Goal: Task Accomplishment & Management: Manage account settings

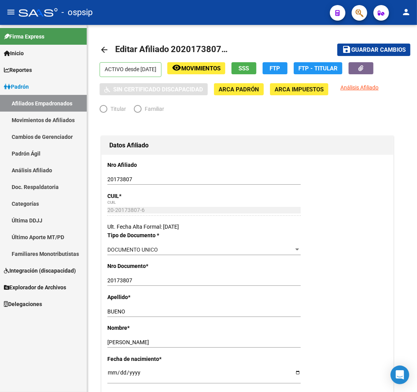
radio input "true"
type input "23-14505410-9"
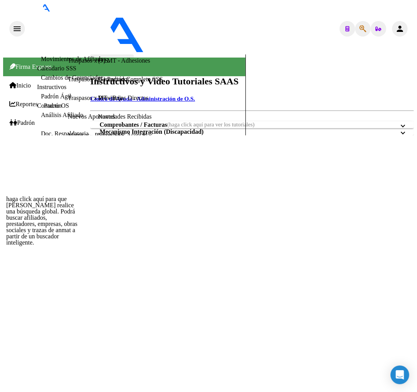
click at [362, 29] on icon "button" at bounding box center [362, 29] width 7 height 0
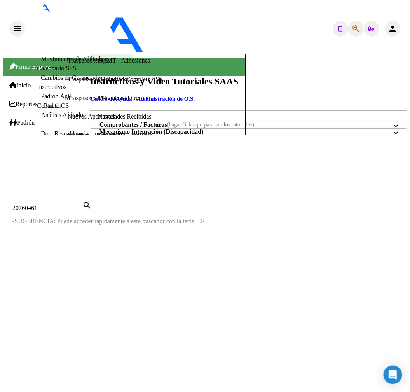
type input "20760461"
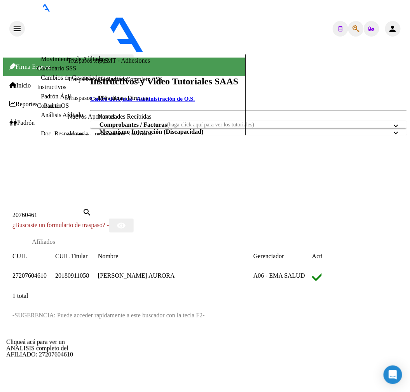
click at [39, 272] on span "27207604610" at bounding box center [29, 275] width 34 height 7
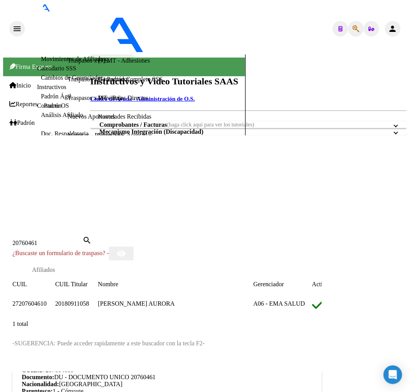
scroll to position [216, 0]
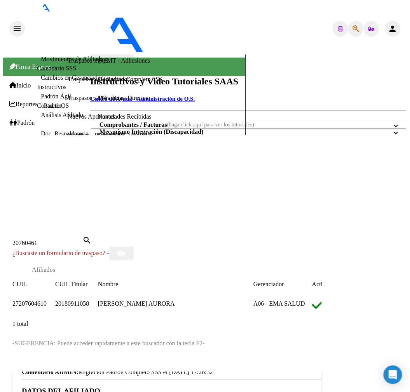
click at [179, 362] on div at bounding box center [205, 362] width 404 height 0
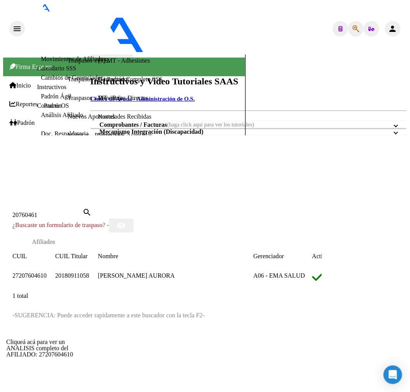
click at [43, 272] on span "27207604610" at bounding box center [29, 275] width 34 height 7
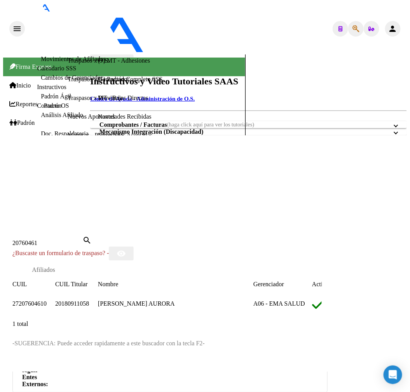
scroll to position [345, 0]
type textarea "20180911058"
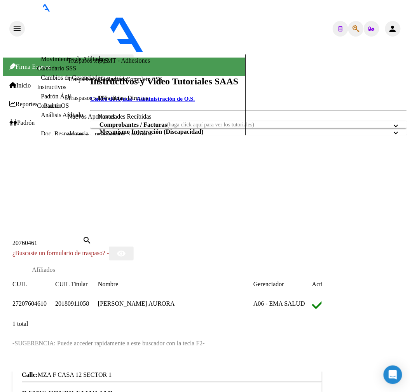
scroll to position [216, 0]
drag, startPoint x: 211, startPoint y: 14, endPoint x: 256, endPoint y: 41, distance: 52.0
click at [211, 362] on div at bounding box center [205, 362] width 404 height 0
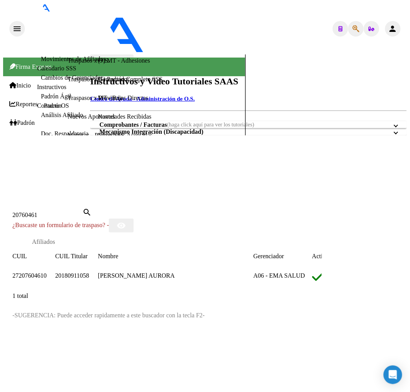
drag, startPoint x: 211, startPoint y: 26, endPoint x: 366, endPoint y: 47, distance: 157.0
click at [223, 198] on div at bounding box center [205, 198] width 404 height 0
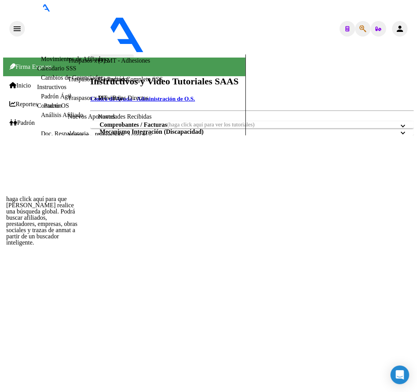
click at [361, 29] on icon "button" at bounding box center [362, 29] width 7 height 0
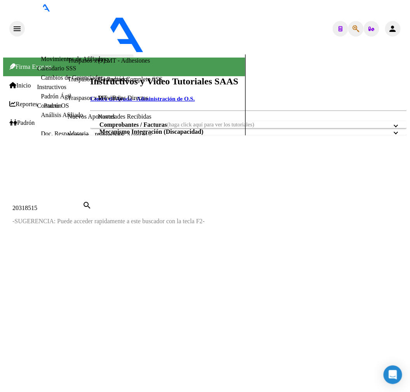
type input "20318515"
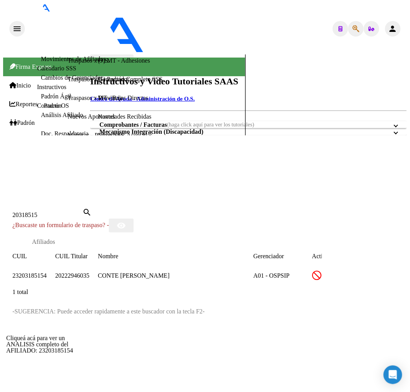
click at [46, 272] on span "23203185154" at bounding box center [29, 275] width 34 height 7
type textarea "23203185154"
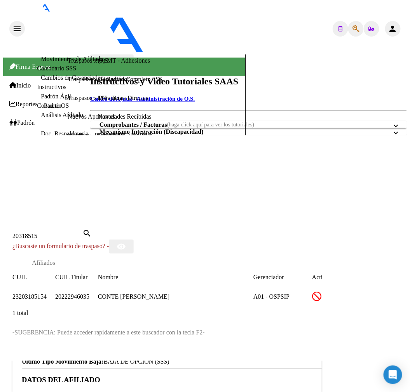
click at [133, 352] on div at bounding box center [205, 352] width 404 height 0
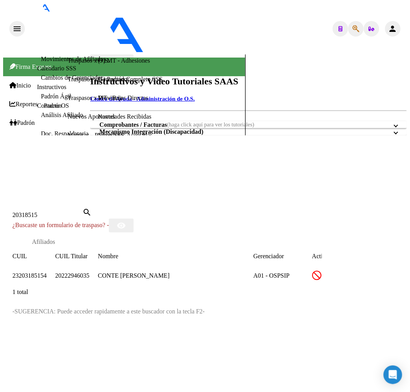
drag, startPoint x: 137, startPoint y: 29, endPoint x: 125, endPoint y: 68, distance: 41.0
click at [137, 198] on div at bounding box center [205, 198] width 404 height 0
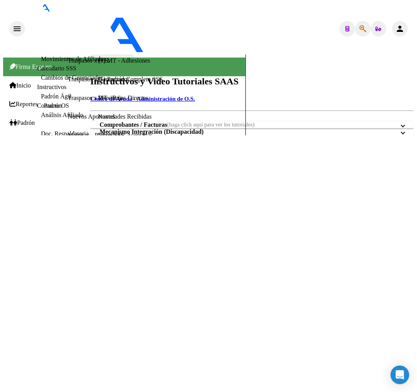
click at [35, 126] on link "Padrón" at bounding box center [21, 122] width 25 height 7
click at [54, 44] on link "Afiliados Empadronados" at bounding box center [72, 40] width 62 height 7
click at [53, 62] on link "Movimientos de Afiliados" at bounding box center [73, 59] width 65 height 7
click at [51, 62] on link "Movimientos de Afiliados" at bounding box center [73, 59] width 65 height 7
click at [44, 44] on link "Afiliados Empadronados" at bounding box center [72, 40] width 62 height 7
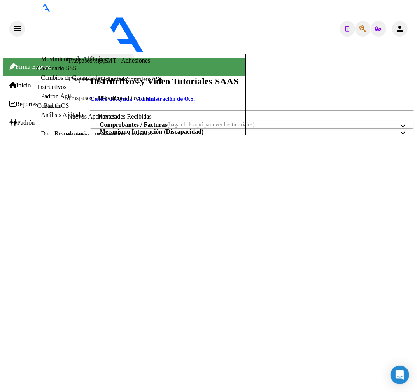
click at [41, 44] on link "Afiliados Empadronados" at bounding box center [72, 40] width 62 height 7
click at [35, 119] on link "Padrón" at bounding box center [21, 122] width 25 height 7
click at [47, 44] on link "Afiliados Empadronados" at bounding box center [72, 40] width 62 height 7
click at [48, 62] on link "Movimientos de Afiliados" at bounding box center [73, 59] width 65 height 7
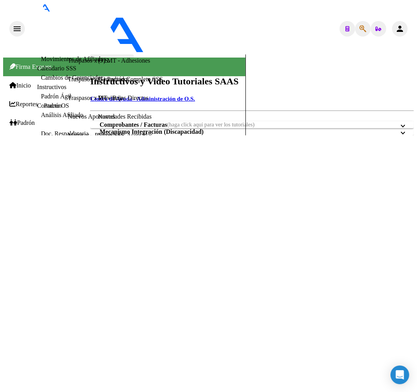
click at [50, 81] on link "Cambios de Gerenciador" at bounding box center [72, 77] width 62 height 7
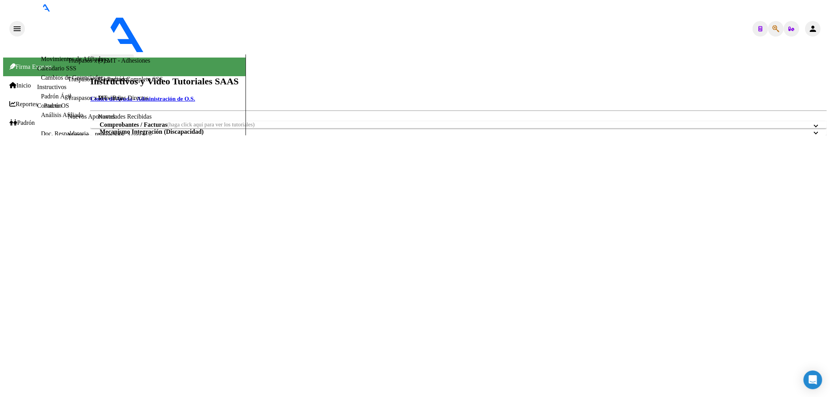
click at [55, 62] on link "Movimientos de Afiliados" at bounding box center [73, 59] width 65 height 7
click at [53, 44] on link "Afiliados Empadronados" at bounding box center [72, 40] width 62 height 7
click at [54, 118] on link "Análisis Afiliado" at bounding box center [62, 115] width 42 height 7
click at [47, 137] on link "Doc. Respaldatoria" at bounding box center [65, 133] width 48 height 7
click at [365, 135] on mat-sidenav-content "SSS ONLINE Instructivos y Video Tutoriales SAAS Centro de Ayuda - Administració…" at bounding box center [458, 94] width 736 height 81
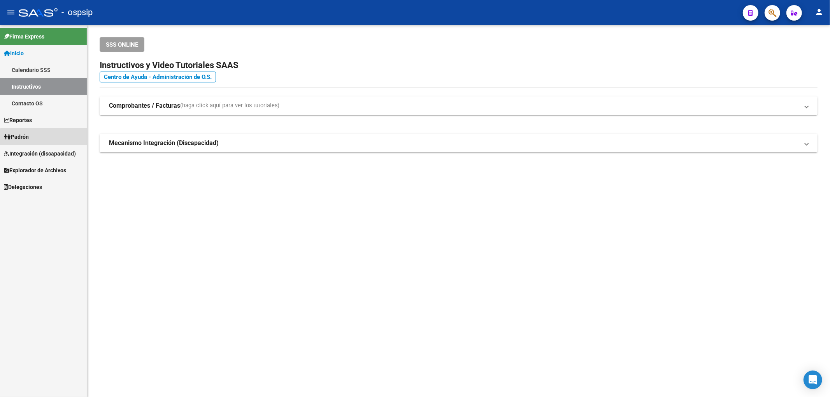
click at [57, 141] on link "Padrón" at bounding box center [43, 136] width 87 height 17
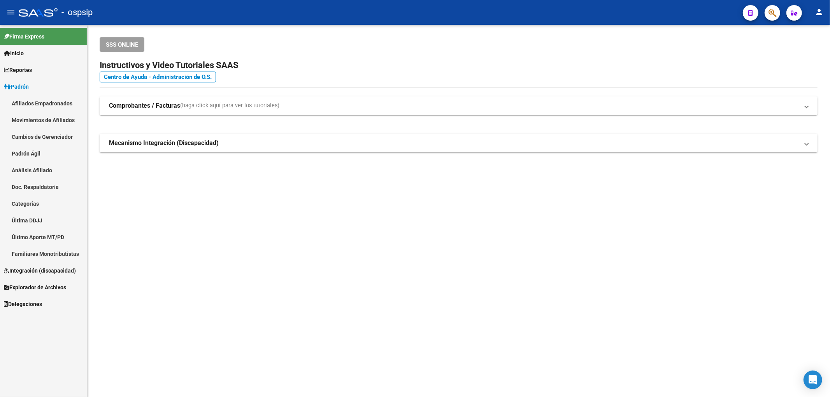
click at [52, 119] on link "Movimientos de Afiliados" at bounding box center [43, 120] width 87 height 17
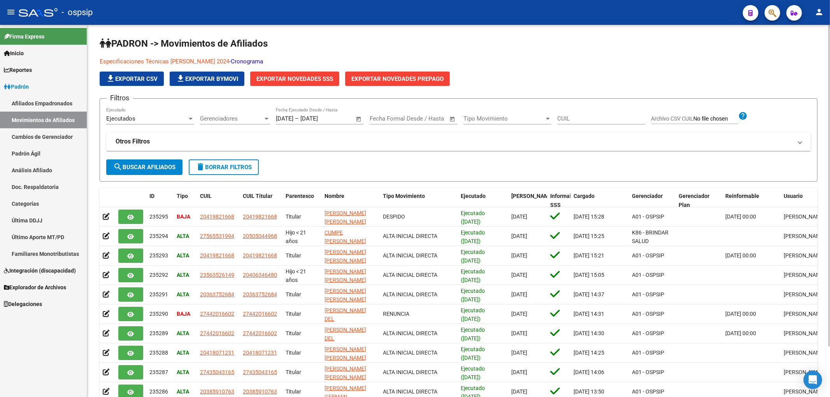
click at [247, 61] on link "Cronograma" at bounding box center [247, 61] width 32 height 7
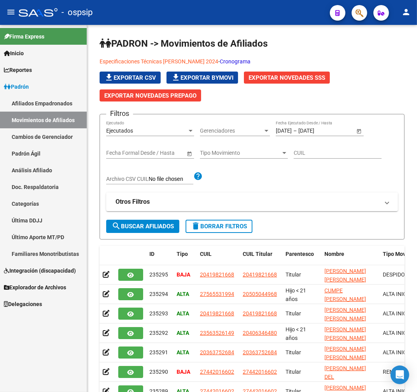
click at [47, 137] on link "Cambios de Gerenciador" at bounding box center [43, 136] width 87 height 17
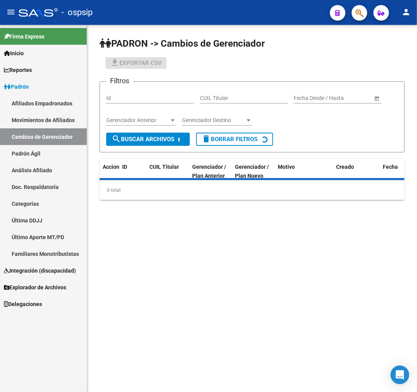
click at [35, 102] on link "Afiliados Empadronados" at bounding box center [43, 103] width 87 height 17
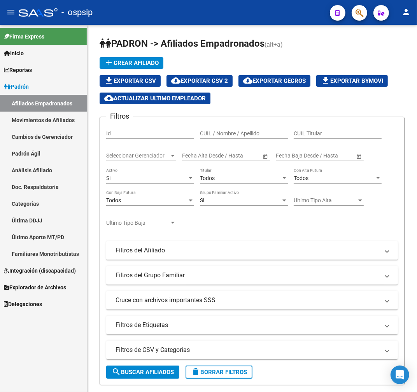
click at [368, 13] on mat-toolbar "menu - ospsip person" at bounding box center [208, 12] width 417 height 25
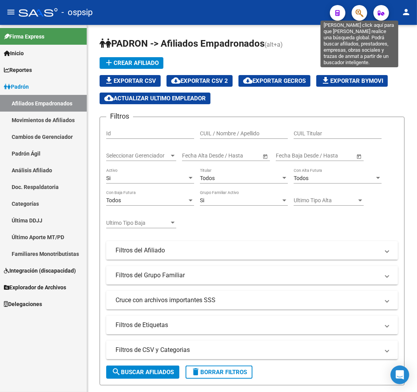
click at [360, 14] on icon "button" at bounding box center [359, 13] width 8 height 9
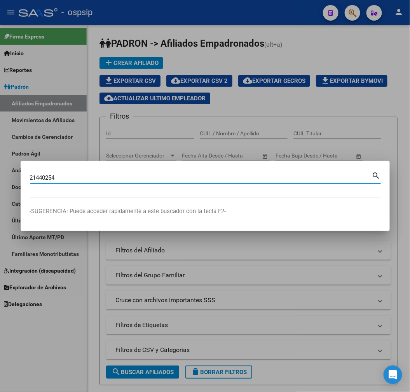
type input "21440254"
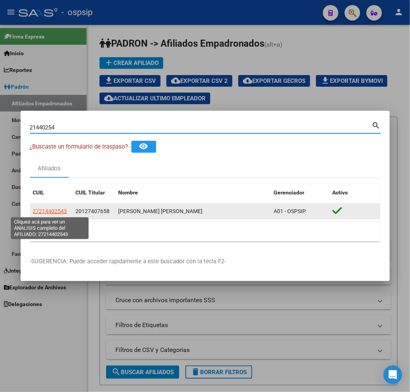
click at [65, 214] on span "27214402543" at bounding box center [50, 211] width 34 height 6
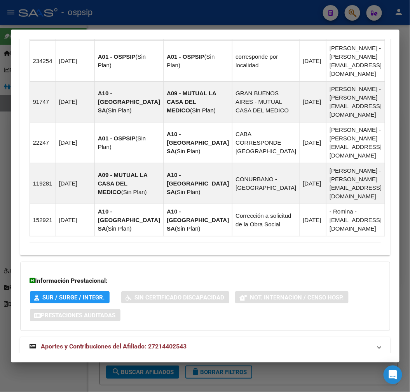
scroll to position [642, 0]
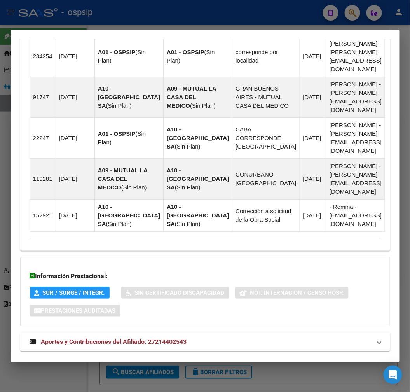
drag, startPoint x: 207, startPoint y: 334, endPoint x: 214, endPoint y: 325, distance: 12.0
click at [207, 365] on mat-panel-title "Aportes y Contribuciones del Titular: 20127407658" at bounding box center [201, 369] width 342 height 9
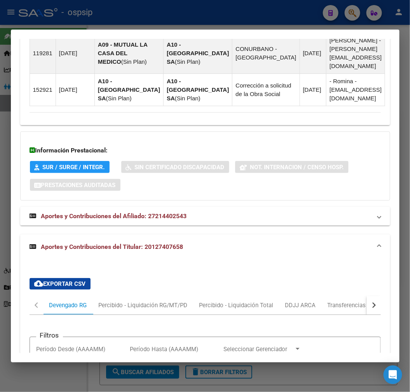
scroll to position [767, 0]
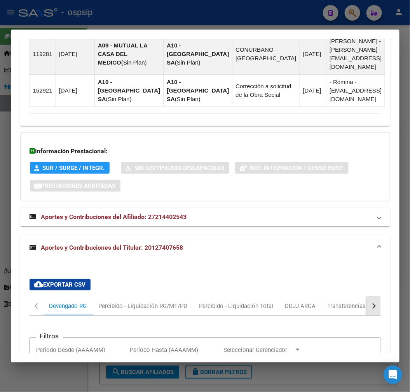
click at [370, 303] on div "button" at bounding box center [372, 305] width 5 height 5
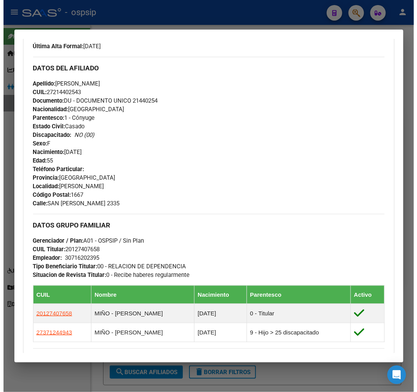
scroll to position [118, 0]
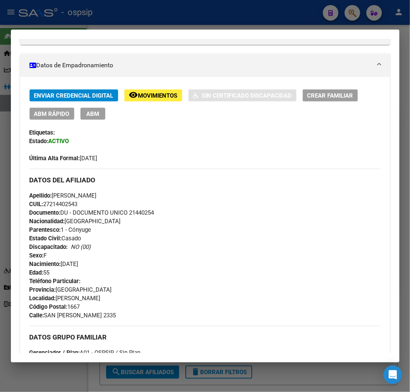
drag, startPoint x: 85, startPoint y: 205, endPoint x: 44, endPoint y: 207, distance: 40.5
click at [44, 207] on div "Apellido: MARIA ANGELICA MATILLA CUIL: 27214402543 Documento: DU - DOCUMENTO UN…" at bounding box center [206, 234] width 352 height 86
copy span "27214402543"
click at [93, 114] on span "ABM" at bounding box center [92, 113] width 13 height 7
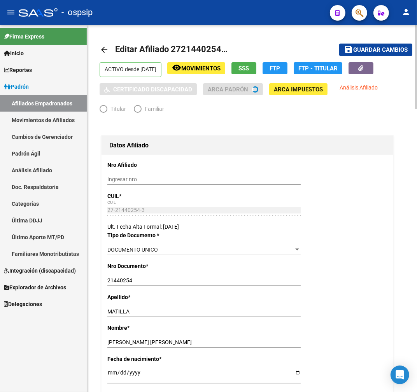
radio input "true"
type input "30-71620239-5"
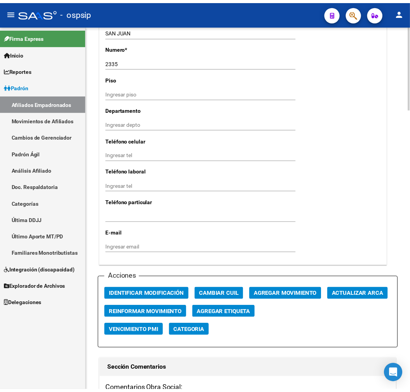
scroll to position [821, 0]
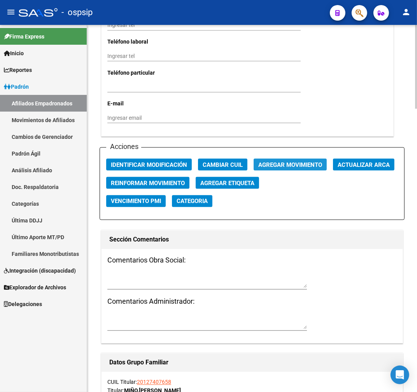
click at [274, 162] on span "Agregar Movimiento" at bounding box center [290, 164] width 64 height 7
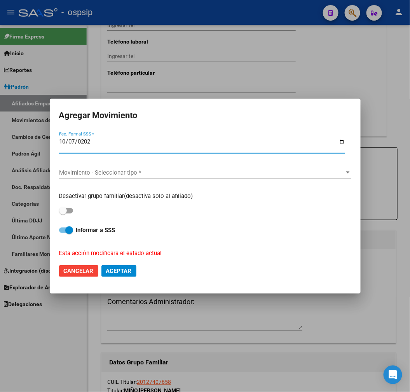
type input "2025-10-07"
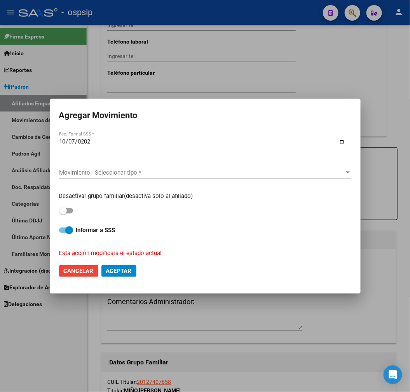
click at [147, 178] on div "Movimiento - Seleccionar tipo * Movimiento - Seleccionar tipo *" at bounding box center [205, 173] width 292 height 12
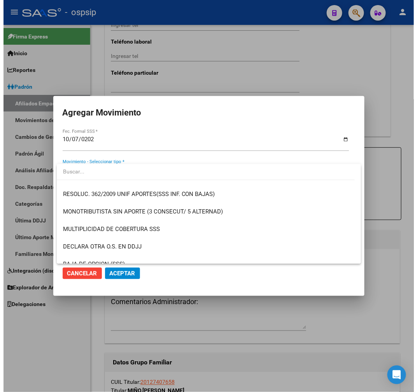
scroll to position [259, 0]
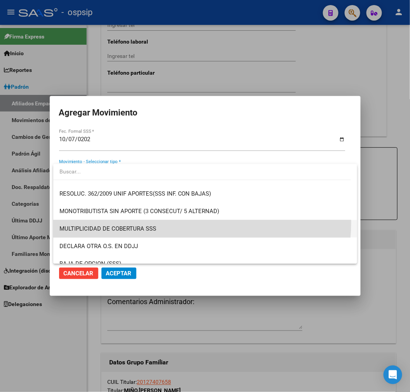
click at [179, 222] on span "MULTIPLICIDAD DE COBERTURA SSS" at bounding box center [206, 229] width 292 height 18
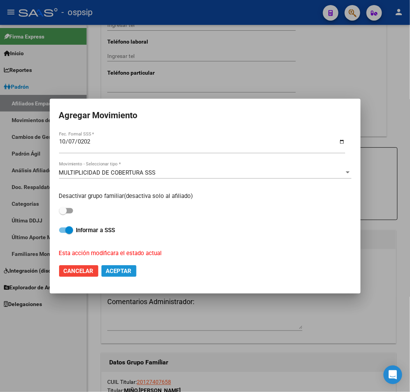
click at [112, 272] on span "Aceptar" at bounding box center [119, 271] width 26 height 7
checkbox input "false"
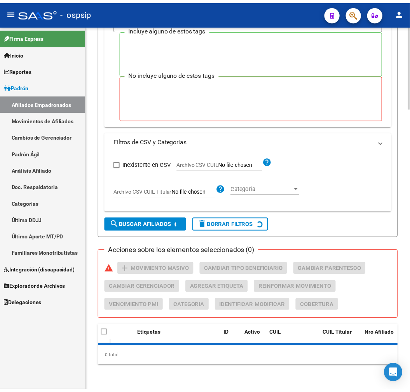
scroll to position [148, 0]
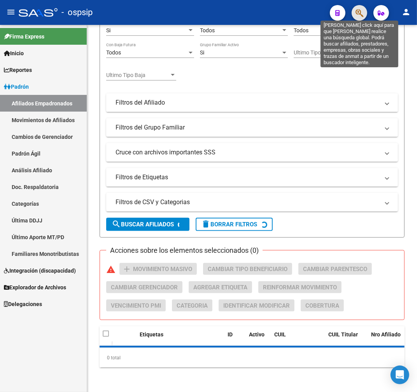
click at [358, 12] on icon "button" at bounding box center [359, 13] width 8 height 9
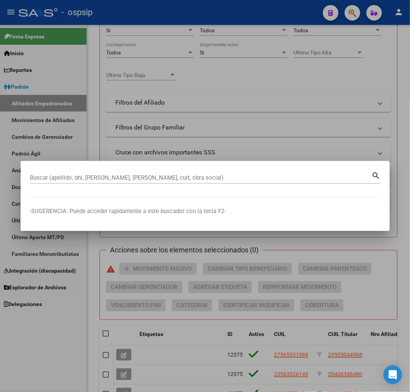
scroll to position [347, 0]
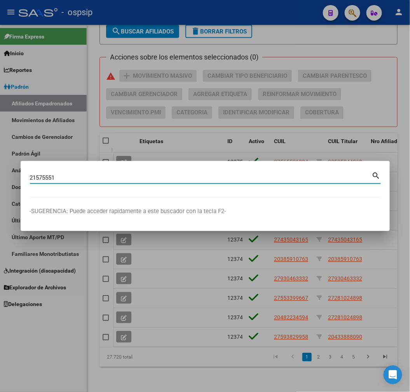
type input "21575551"
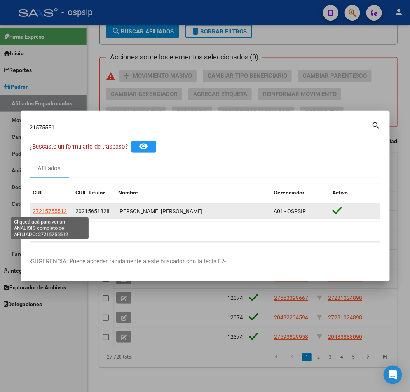
click at [58, 209] on span "27215755512" at bounding box center [50, 211] width 34 height 6
type textarea "27215755512"
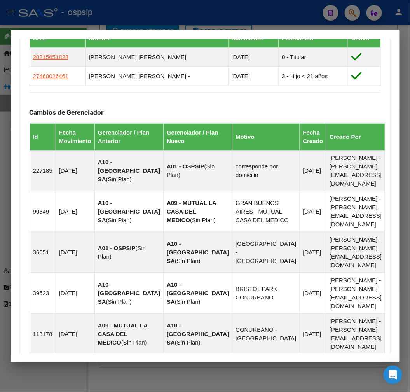
scroll to position [665, 0]
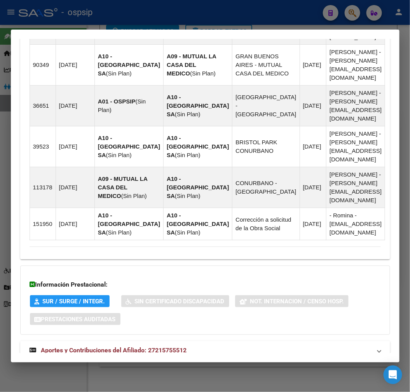
click at [228, 373] on mat-panel-title "Aportes y Contribuciones del Titular: 20215651828" at bounding box center [201, 377] width 342 height 9
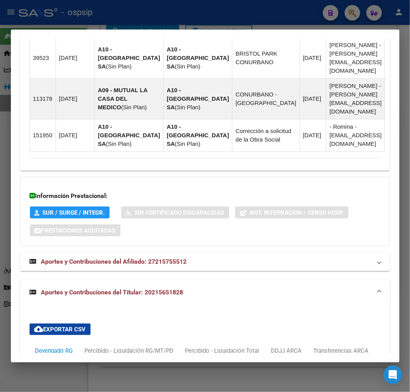
scroll to position [876, 0]
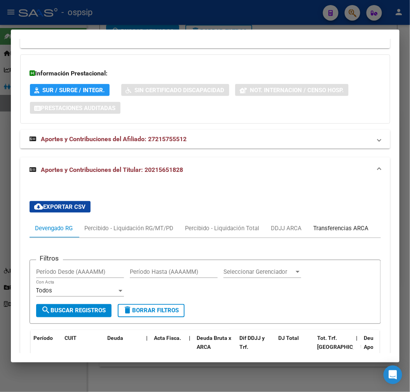
click at [373, 219] on div "Transferencias ARCA" at bounding box center [341, 228] width 67 height 19
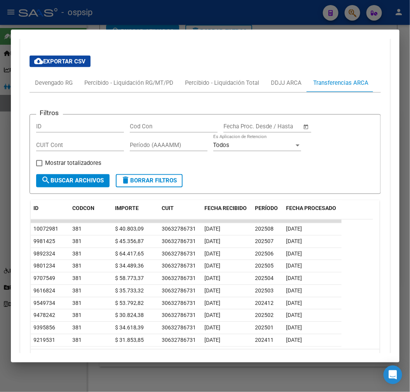
scroll to position [806, 0]
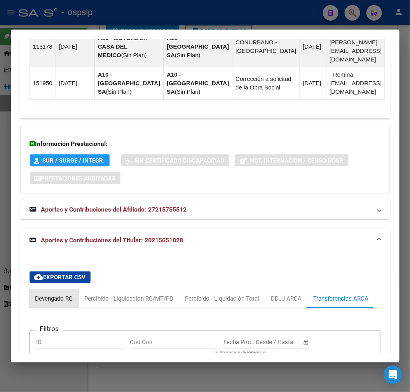
click at [56, 289] on div "Devengado RG" at bounding box center [54, 298] width 49 height 19
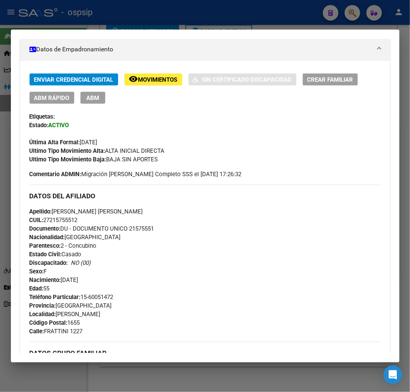
scroll to position [114, 0]
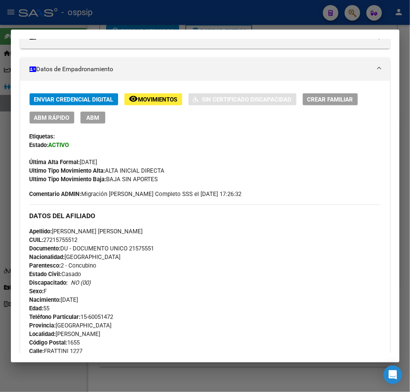
click at [95, 118] on span "ABM" at bounding box center [92, 117] width 13 height 7
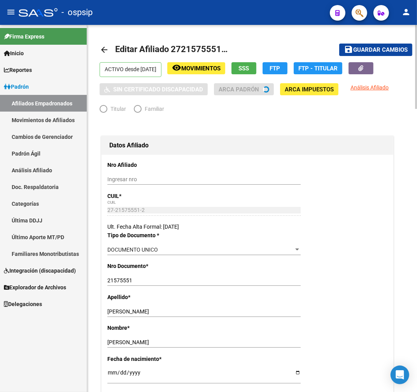
radio input "true"
type input "30-63278673-1"
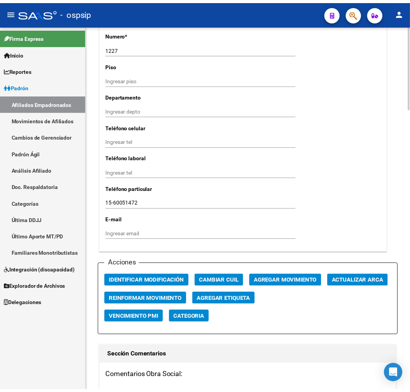
scroll to position [778, 0]
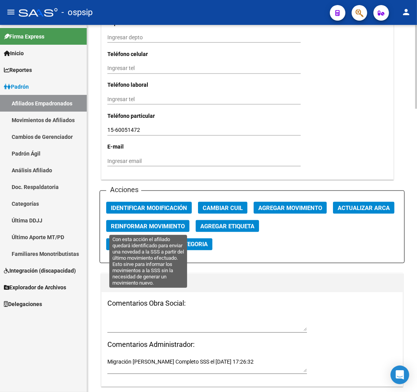
click at [158, 231] on button "Reinformar Movimiento" at bounding box center [147, 226] width 83 height 12
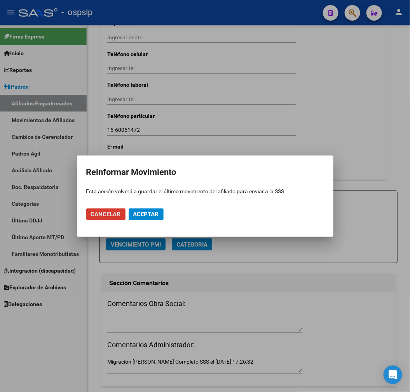
click at [287, 313] on div at bounding box center [205, 196] width 410 height 392
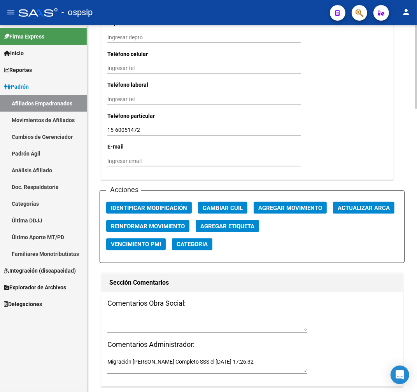
click at [294, 212] on button "Agregar Movimiento" at bounding box center [290, 208] width 73 height 12
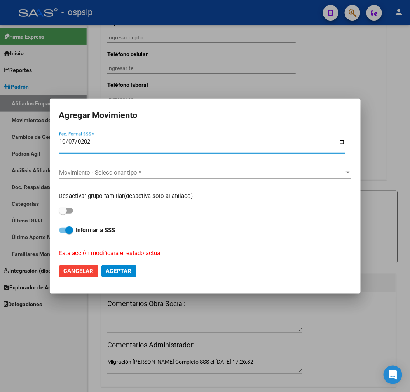
type input "2025-10-07"
click at [196, 171] on span "Movimiento - Seleccionar tipo *" at bounding box center [201, 172] width 285 height 7
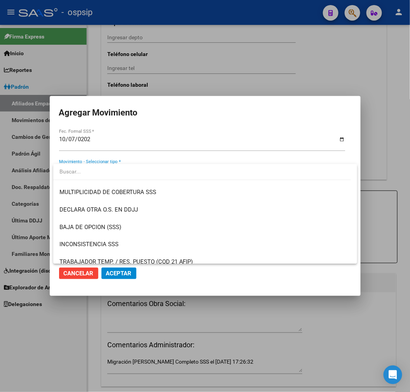
scroll to position [302, 0]
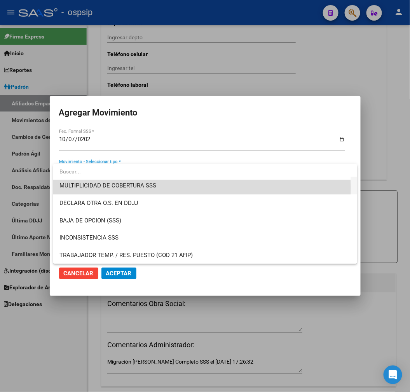
drag, startPoint x: 188, startPoint y: 187, endPoint x: 172, endPoint y: 218, distance: 34.8
click at [186, 187] on span "MULTIPLICIDAD DE COBERTURA SSS" at bounding box center [206, 186] width 292 height 18
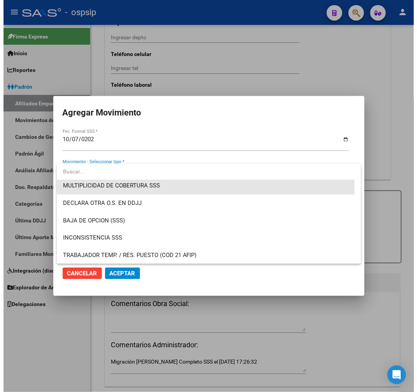
scroll to position [298, 0]
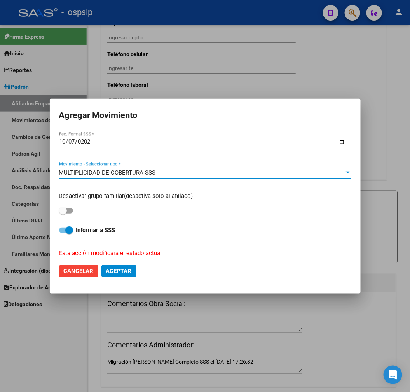
click at [134, 269] on button "Aceptar" at bounding box center [119, 271] width 35 height 12
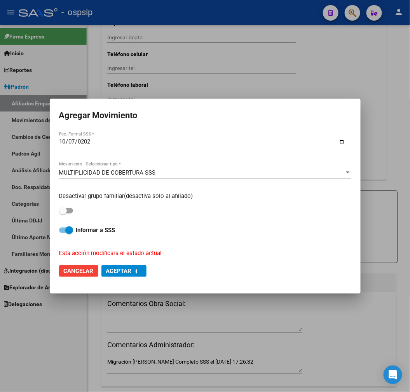
checkbox input "false"
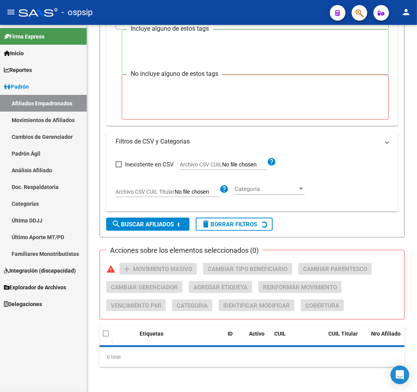
scroll to position [148, 0]
